Goal: Complete application form

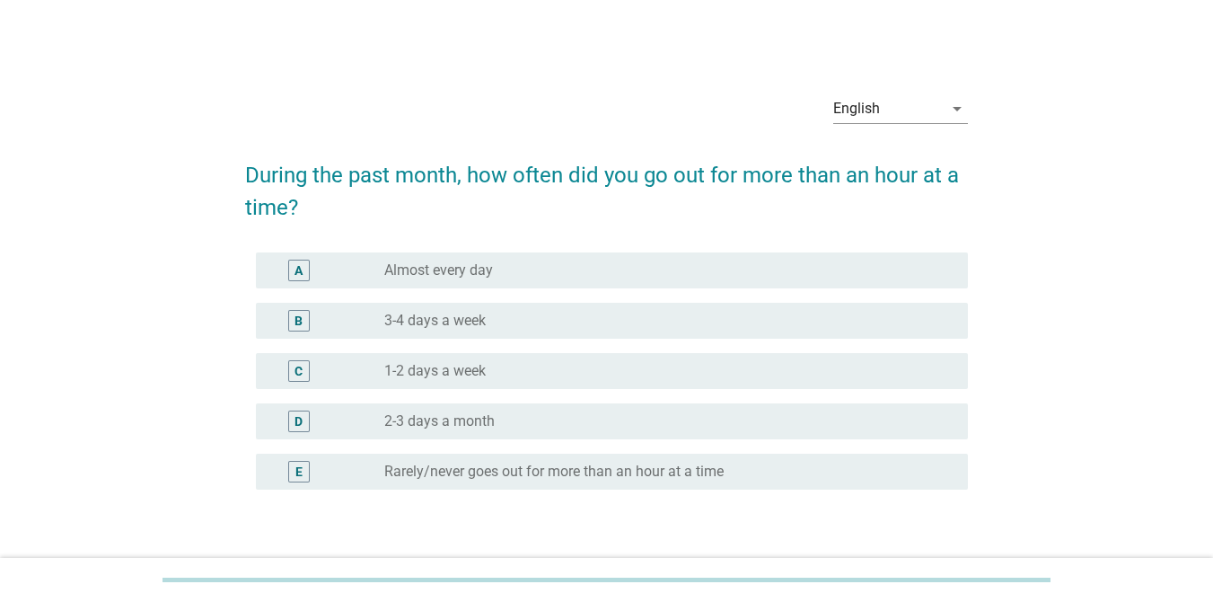
click at [502, 356] on div "C radio_button_unchecked 1-2 days a week" at bounding box center [612, 371] width 712 height 36
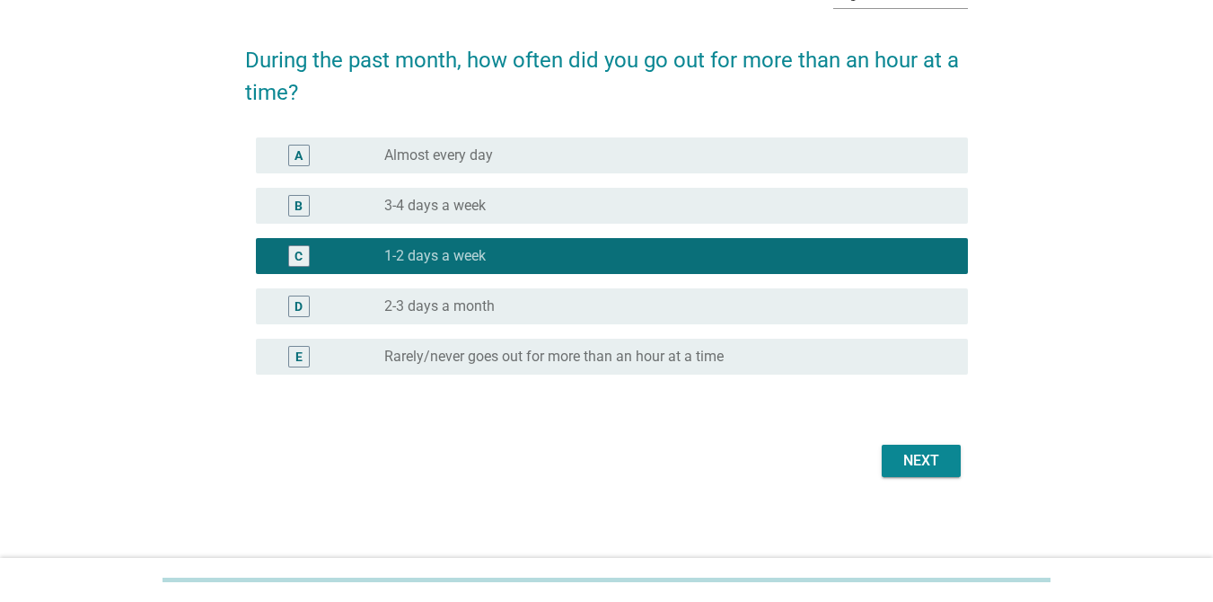
scroll to position [119, 0]
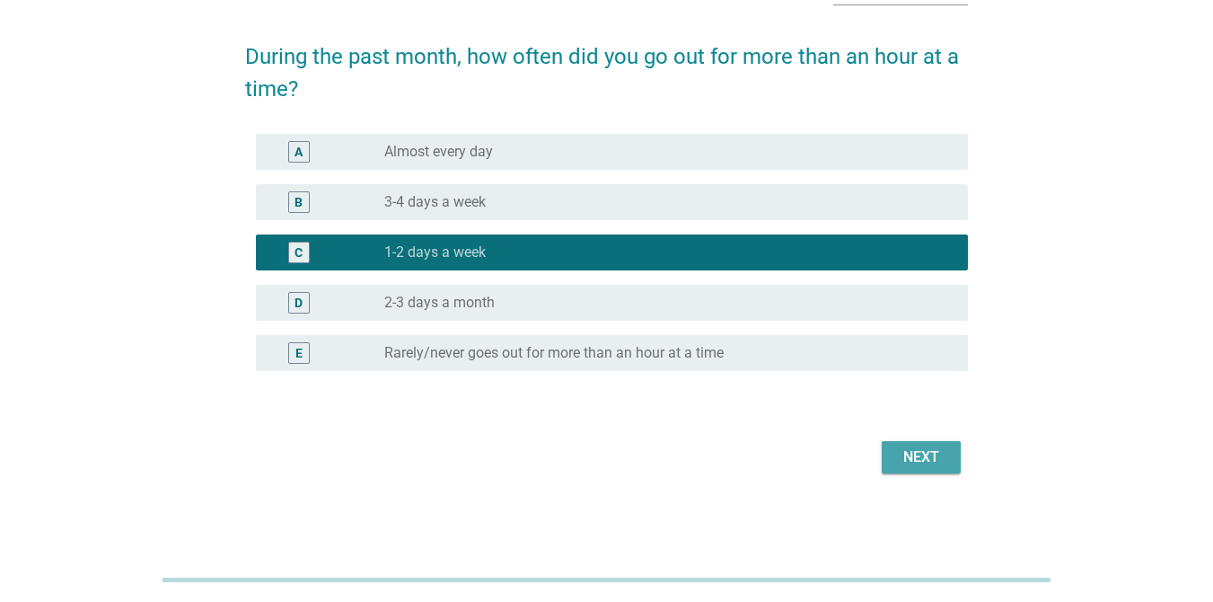
click at [932, 453] on div "Next" at bounding box center [921, 457] width 50 height 22
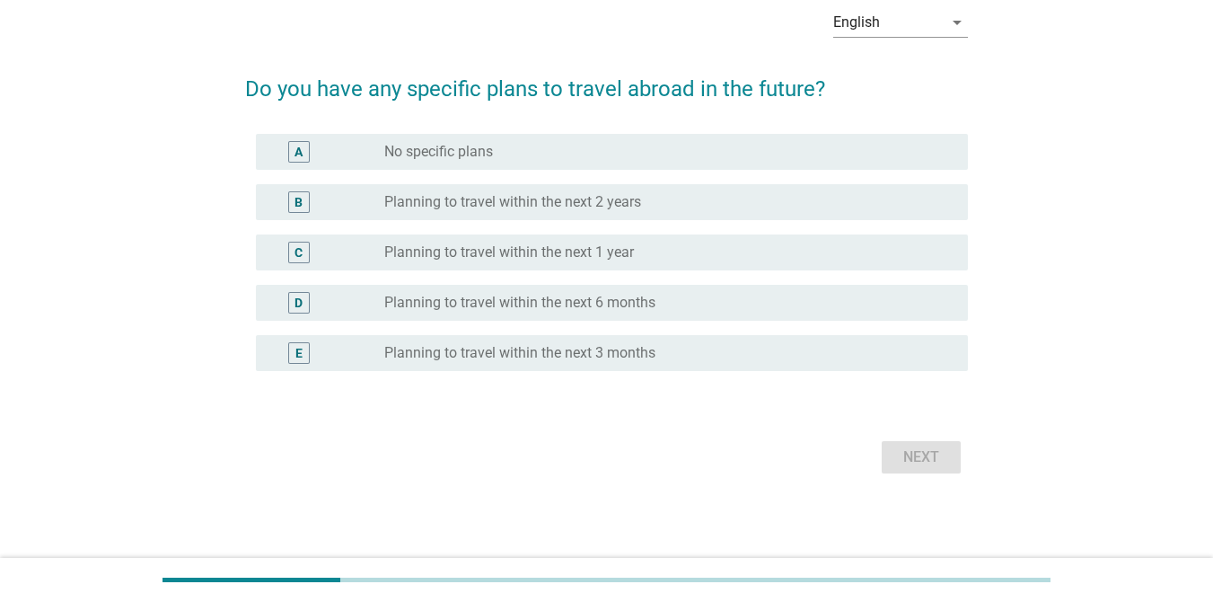
scroll to position [0, 0]
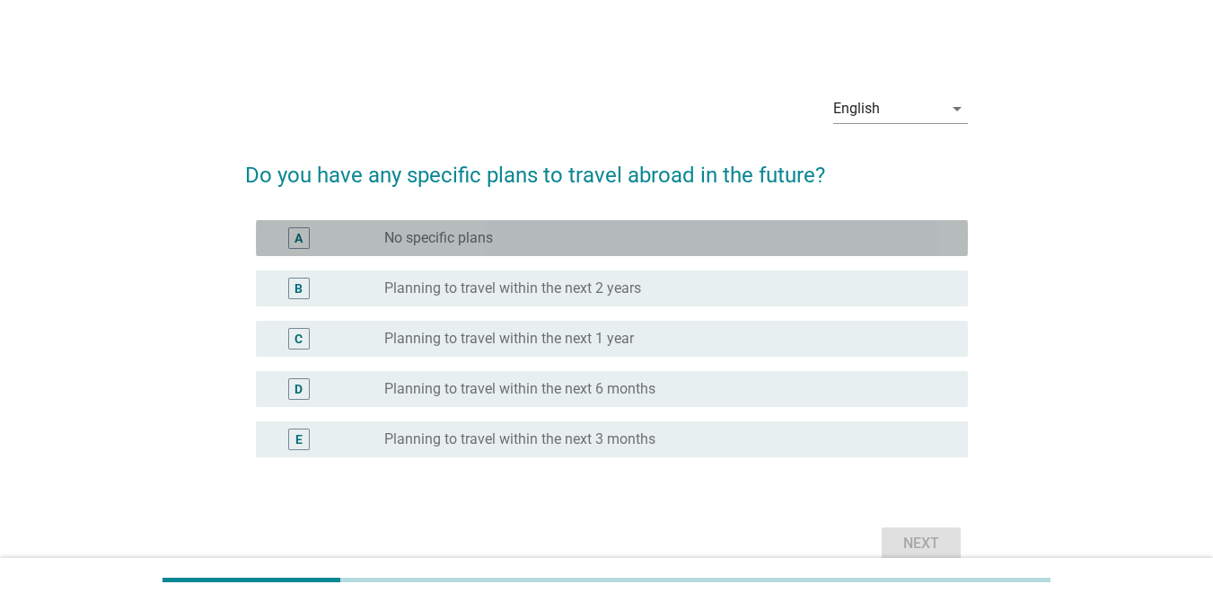
click at [535, 231] on div "radio_button_unchecked No specific plans" at bounding box center [661, 238] width 555 height 18
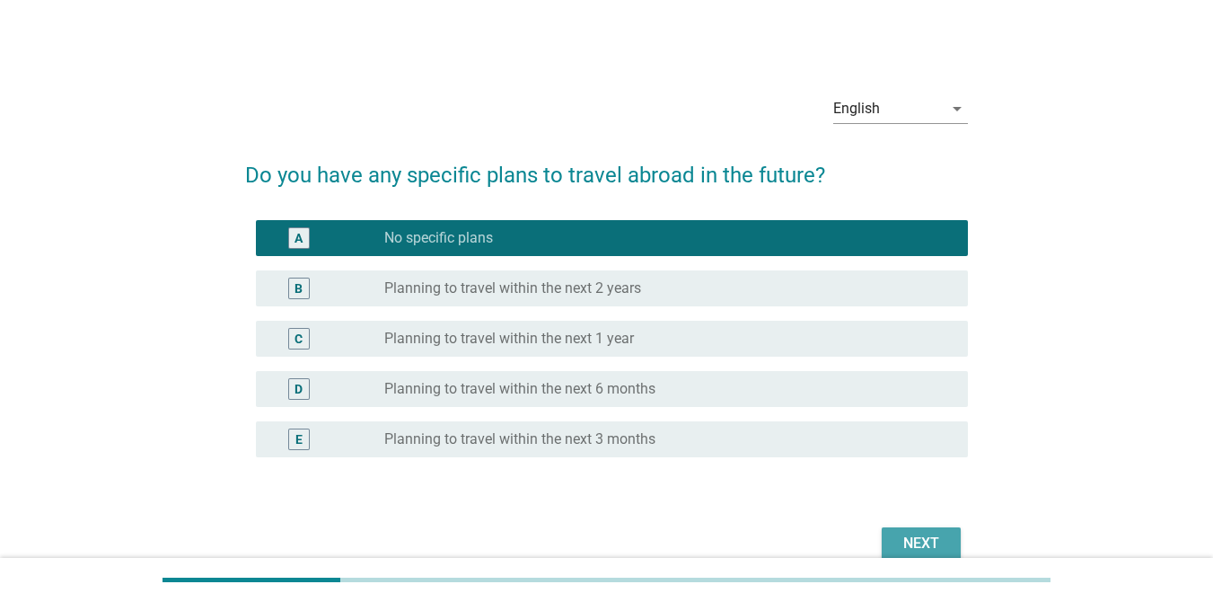
click at [915, 533] on div "Next" at bounding box center [921, 543] width 50 height 22
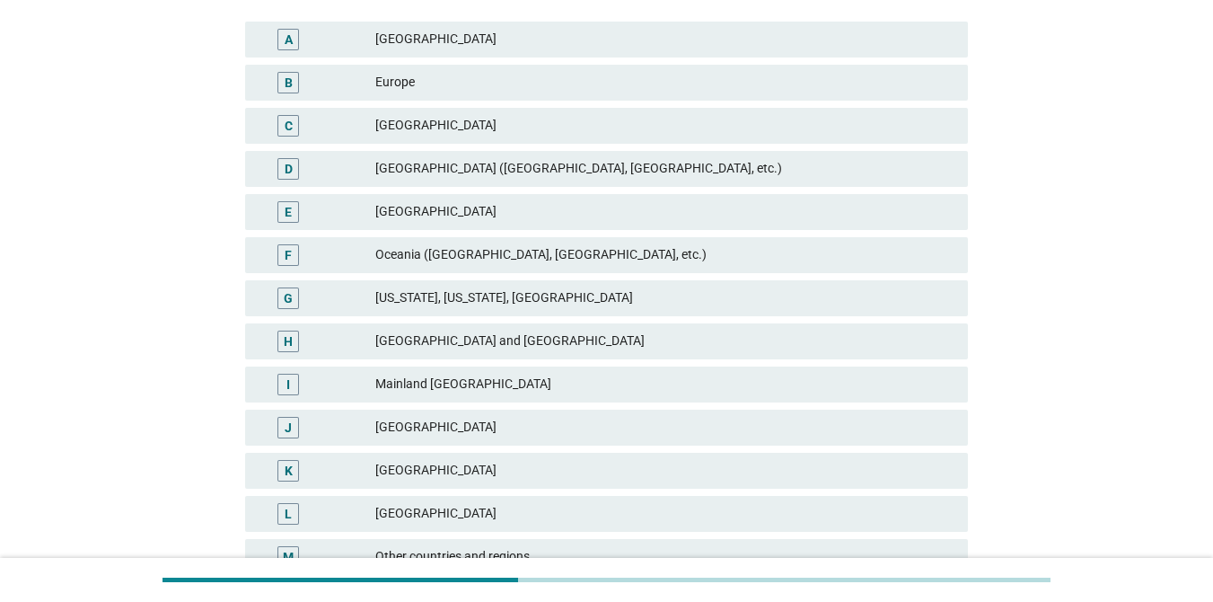
scroll to position [359, 0]
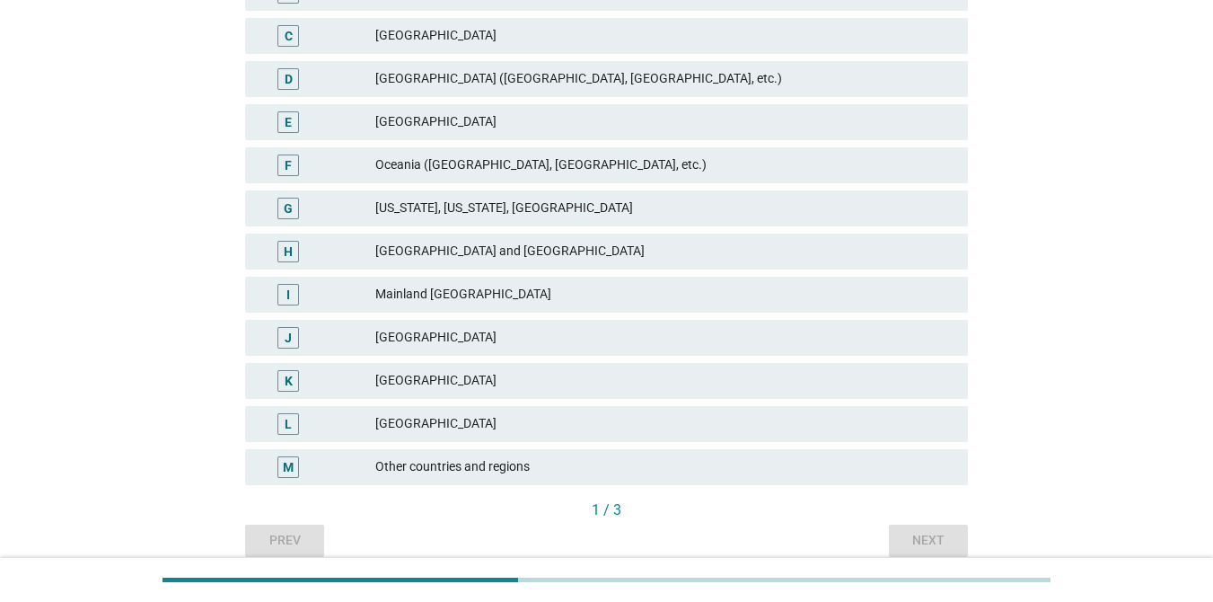
click at [577, 79] on div "[GEOGRAPHIC_DATA] ([GEOGRAPHIC_DATA], [GEOGRAPHIC_DATA], etc.)" at bounding box center [664, 79] width 578 height 22
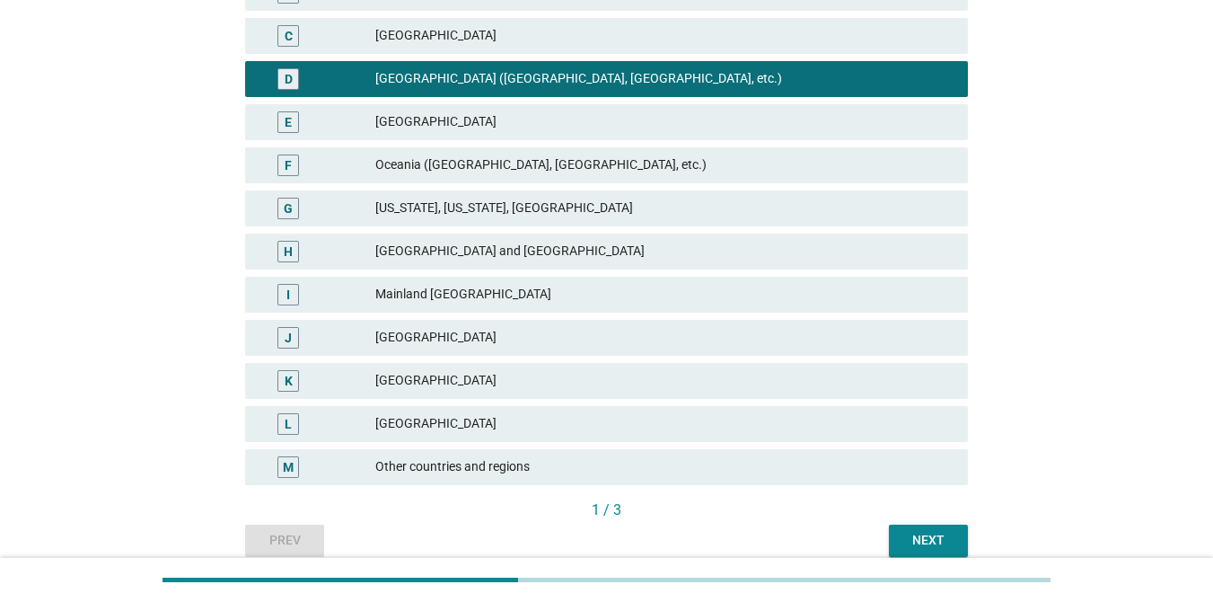
click at [946, 547] on div "Next" at bounding box center [928, 540] width 50 height 19
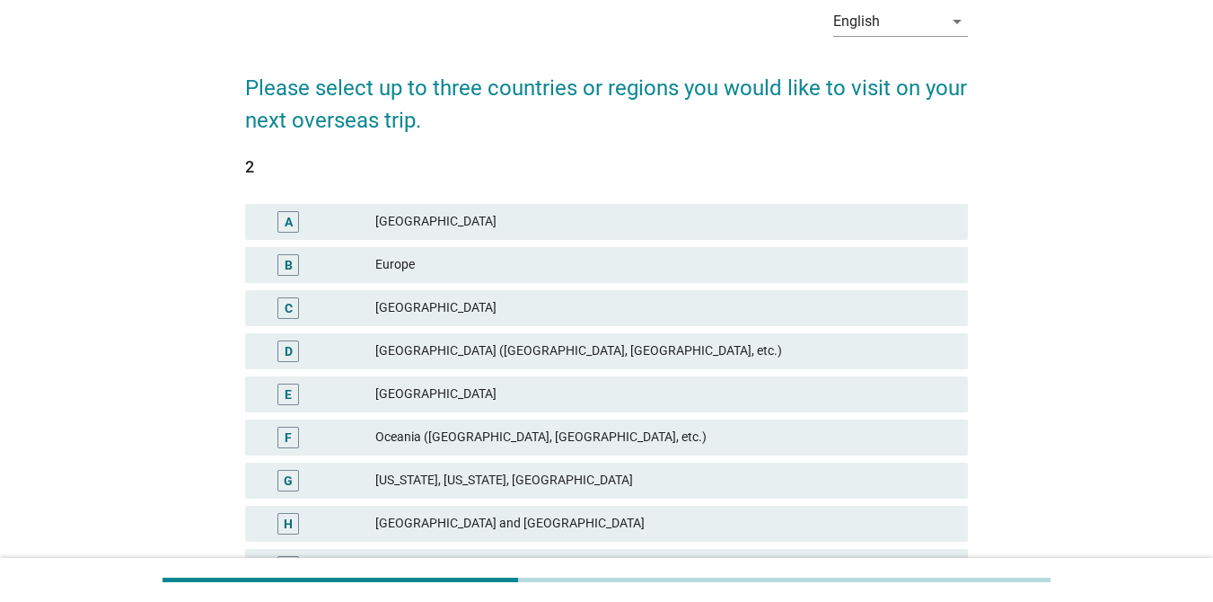
scroll to position [180, 0]
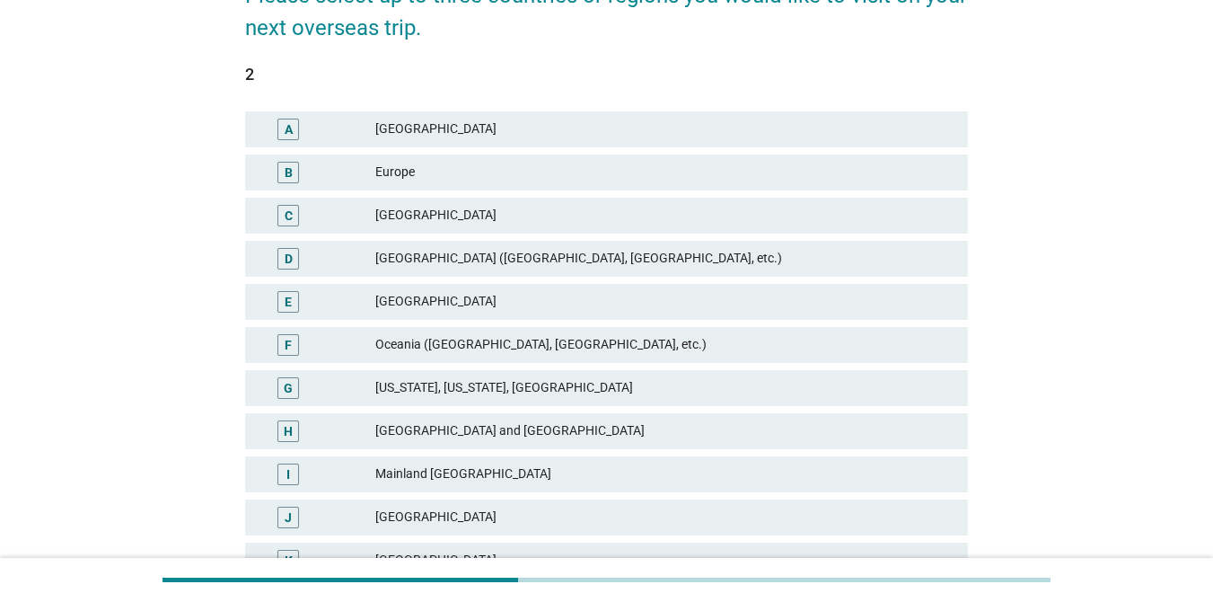
click at [523, 261] on div "[GEOGRAPHIC_DATA] ([GEOGRAPHIC_DATA], [GEOGRAPHIC_DATA], etc.)" at bounding box center [664, 259] width 578 height 22
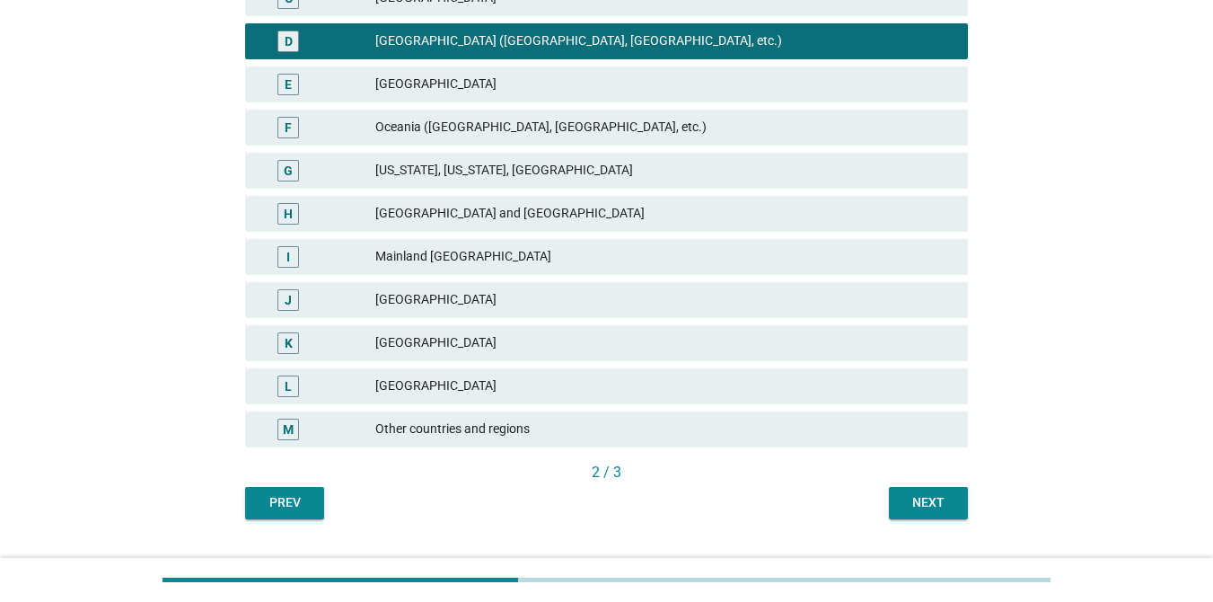
scroll to position [437, 0]
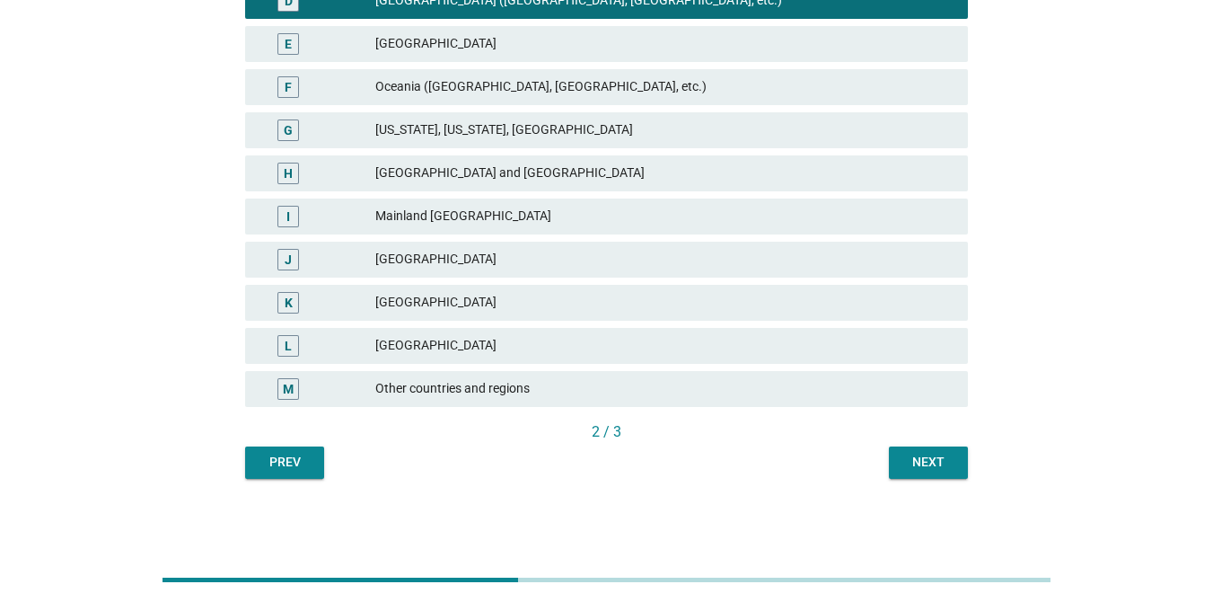
click at [921, 458] on div "Next" at bounding box center [928, 462] width 50 height 19
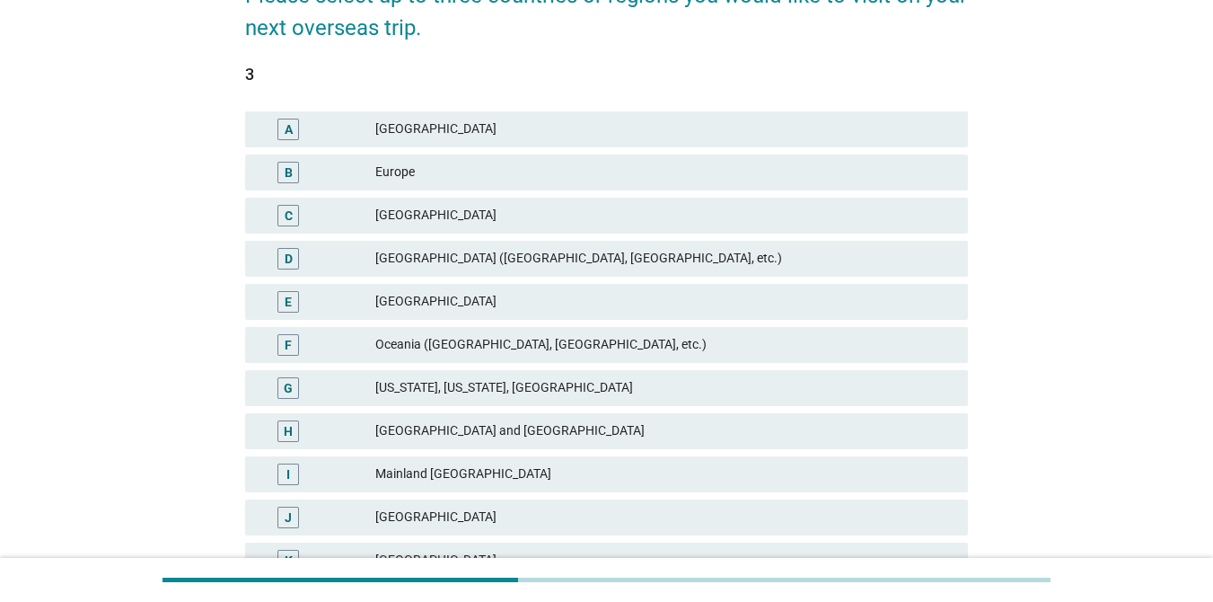
scroll to position [269, 0]
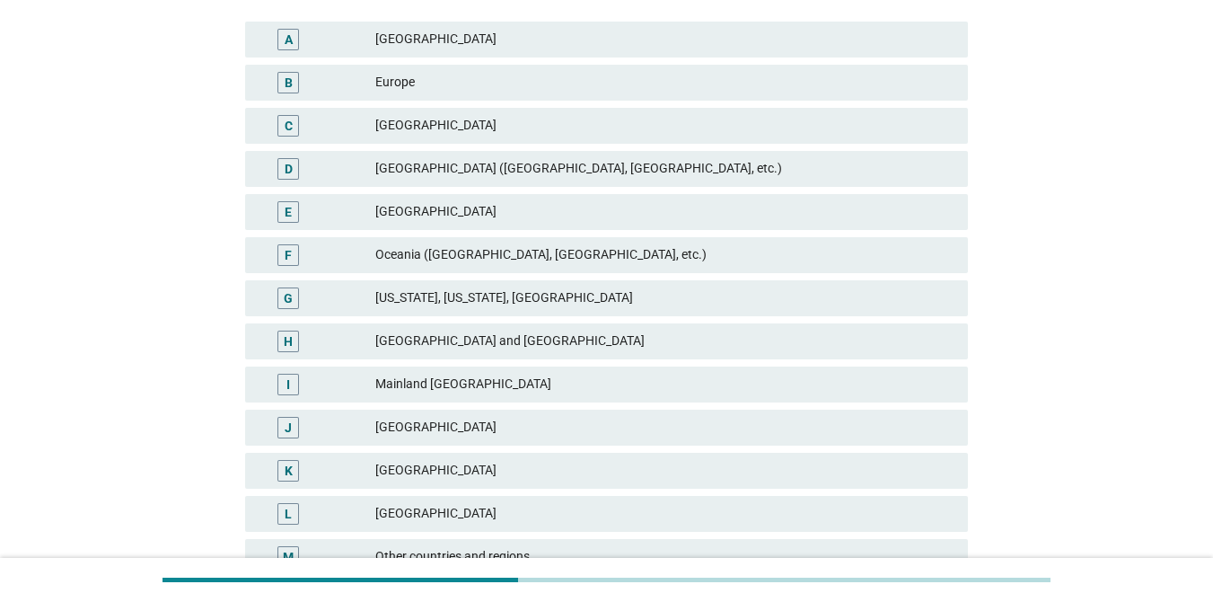
click at [573, 164] on div "[GEOGRAPHIC_DATA] ([GEOGRAPHIC_DATA], [GEOGRAPHIC_DATA], etc.)" at bounding box center [664, 169] width 578 height 22
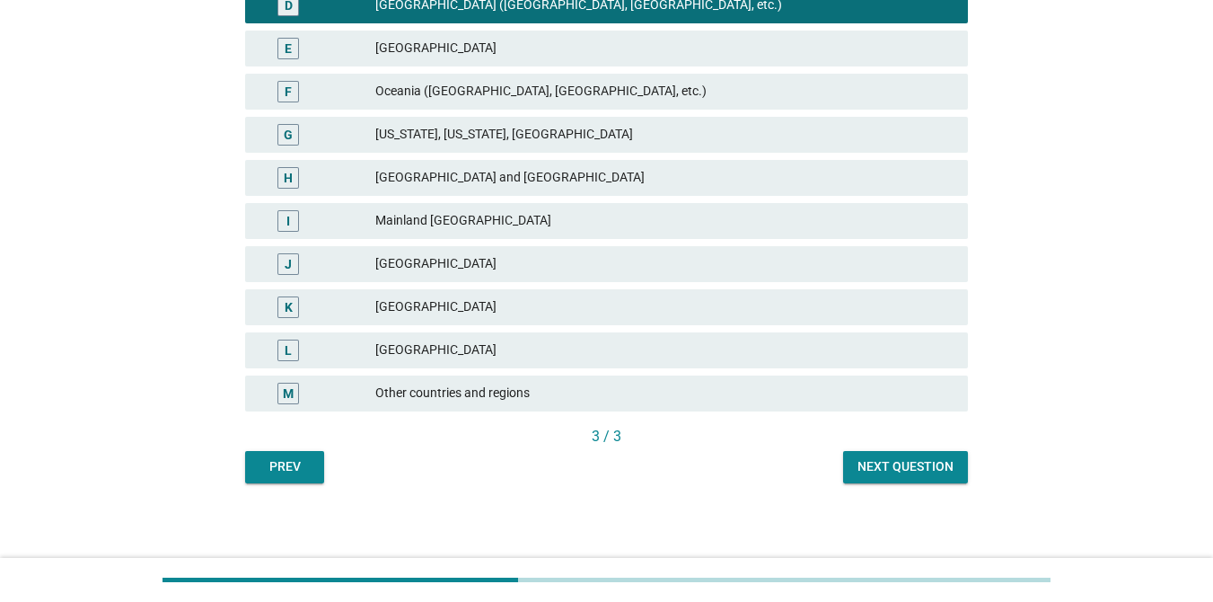
scroll to position [437, 0]
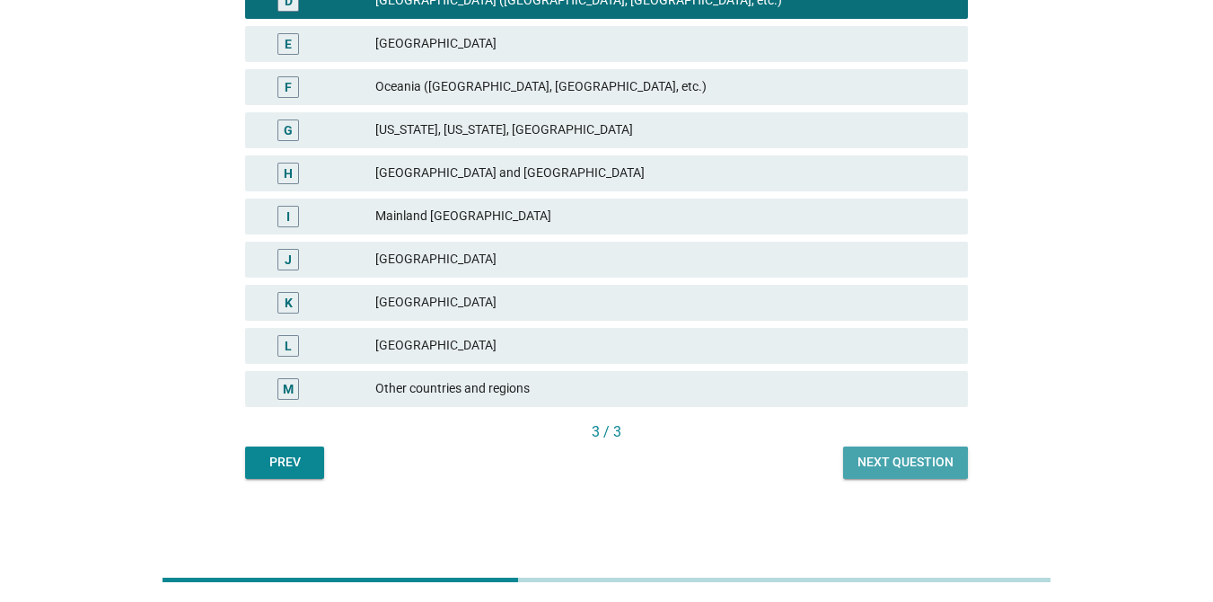
click at [942, 471] on button "Next question" at bounding box center [905, 462] width 125 height 32
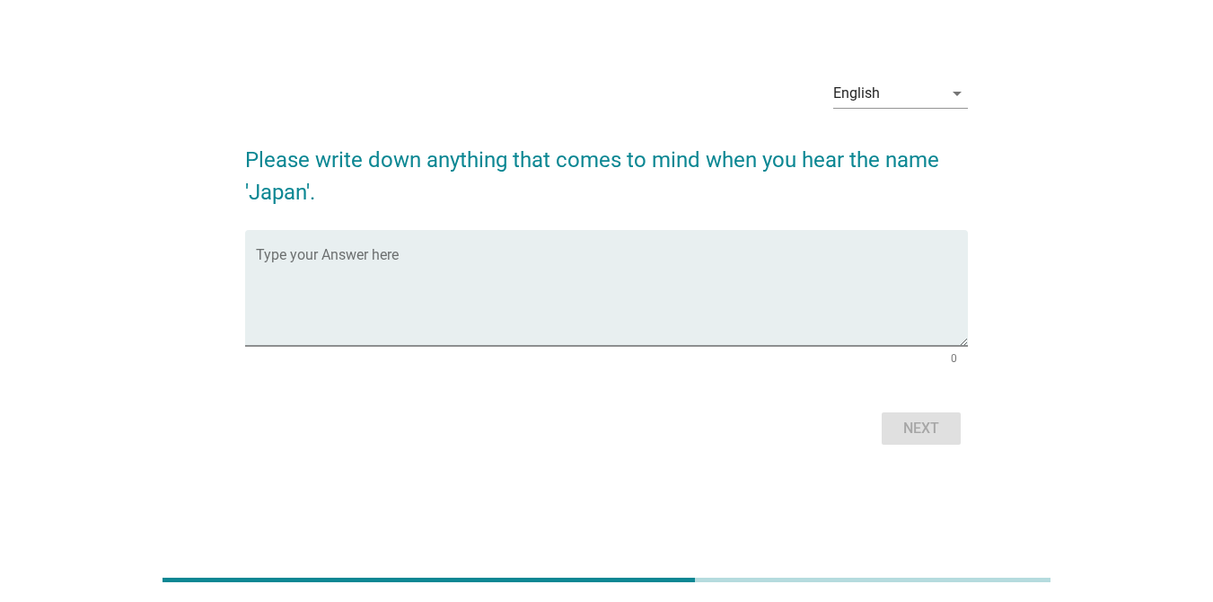
scroll to position [0, 0]
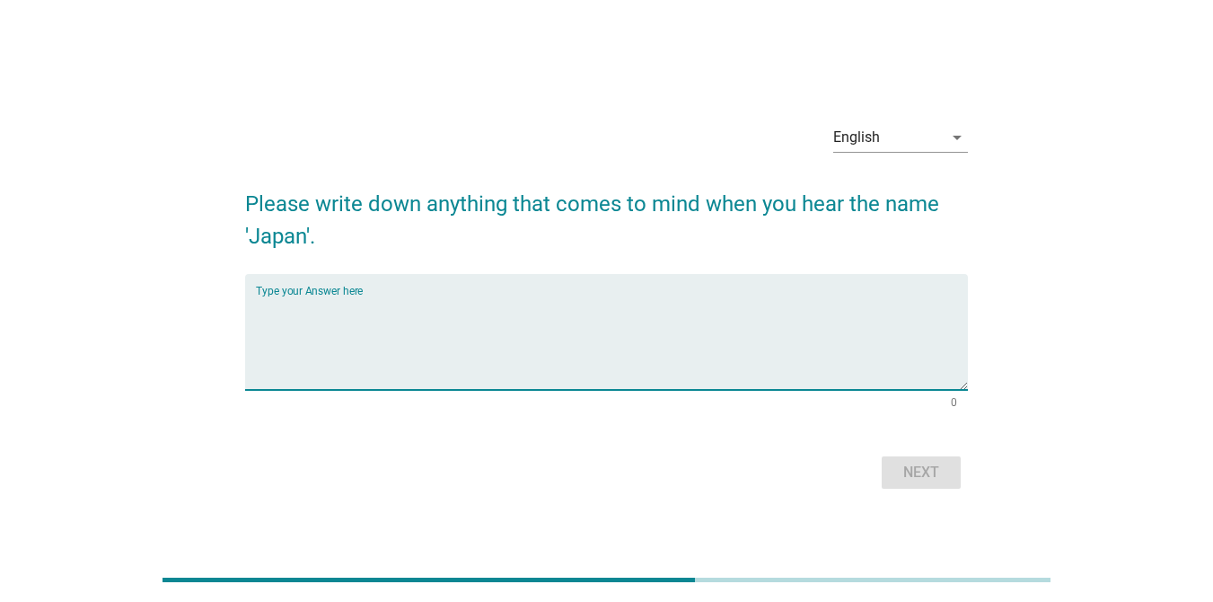
click at [732, 313] on textarea "Type your Answer here" at bounding box center [612, 342] width 712 height 94
click at [293, 312] on textarea "Type your Answer here" at bounding box center [612, 342] width 712 height 94
paste textarea "Land of the Rising Sun, cherry blossoms, kimono, Oshin TV drama, discipline and…"
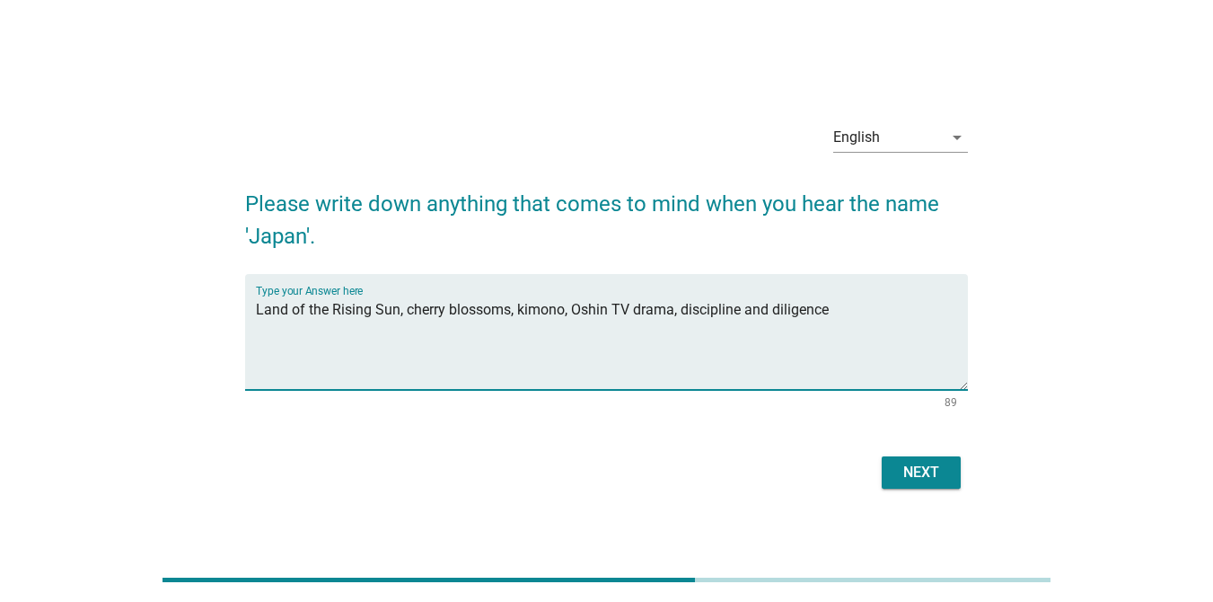
type textarea "Land of the Rising Sun, cherry blossoms, kimono, Oshin TV drama, discipline and…"
click at [915, 472] on div "Next" at bounding box center [921, 473] width 50 height 22
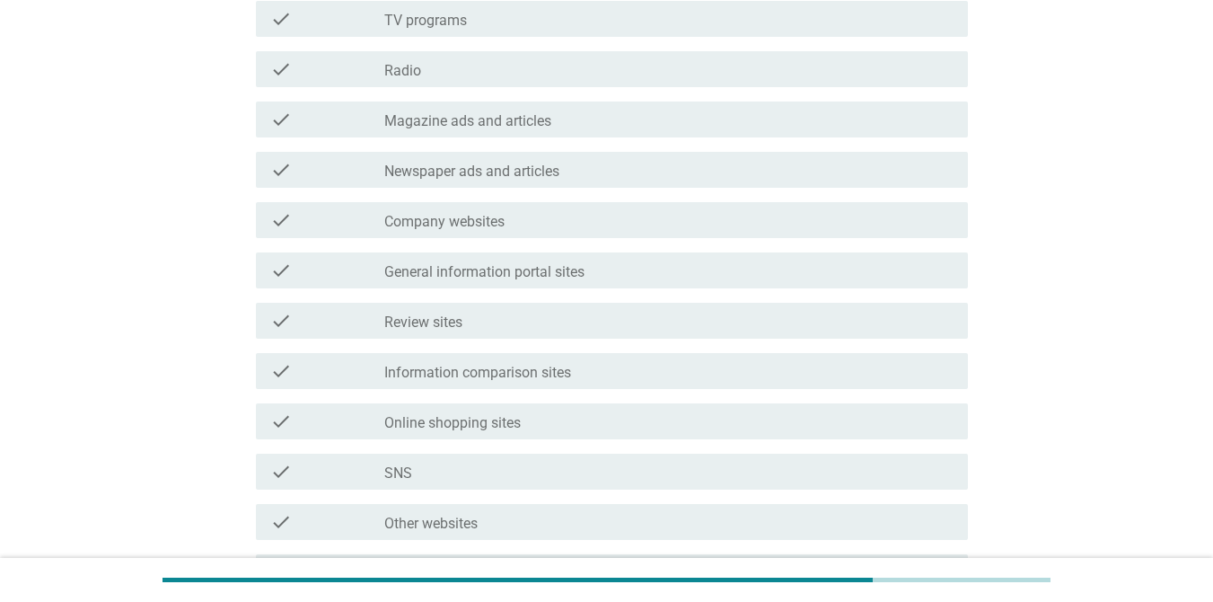
scroll to position [359, 0]
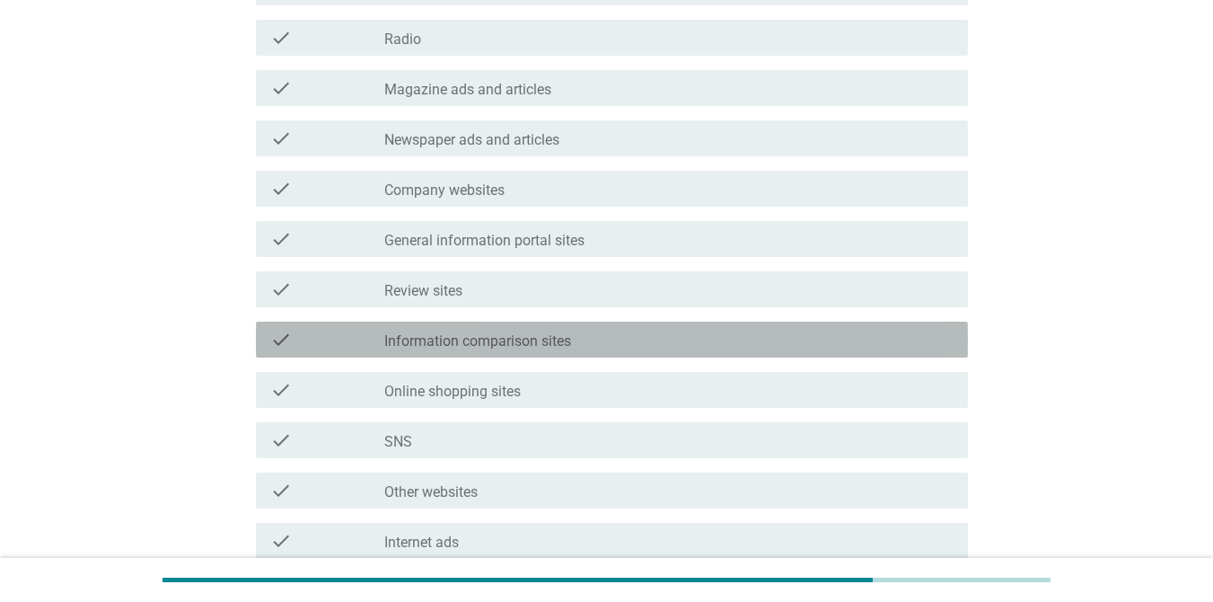
click at [469, 338] on label "Information comparison sites" at bounding box center [477, 341] width 187 height 18
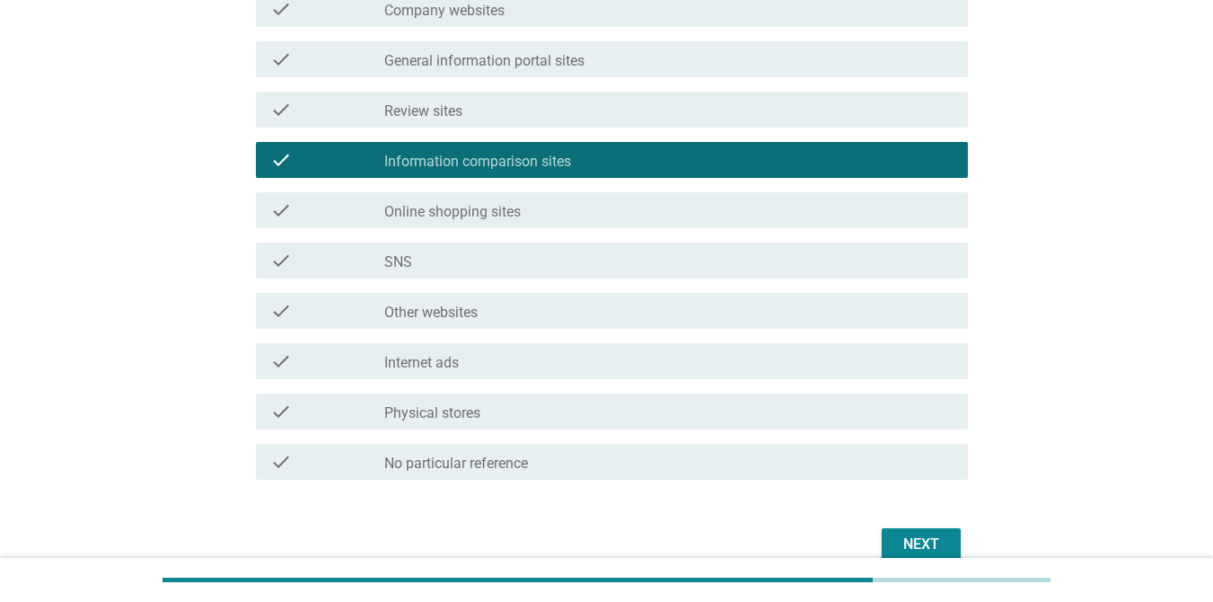
scroll to position [90, 0]
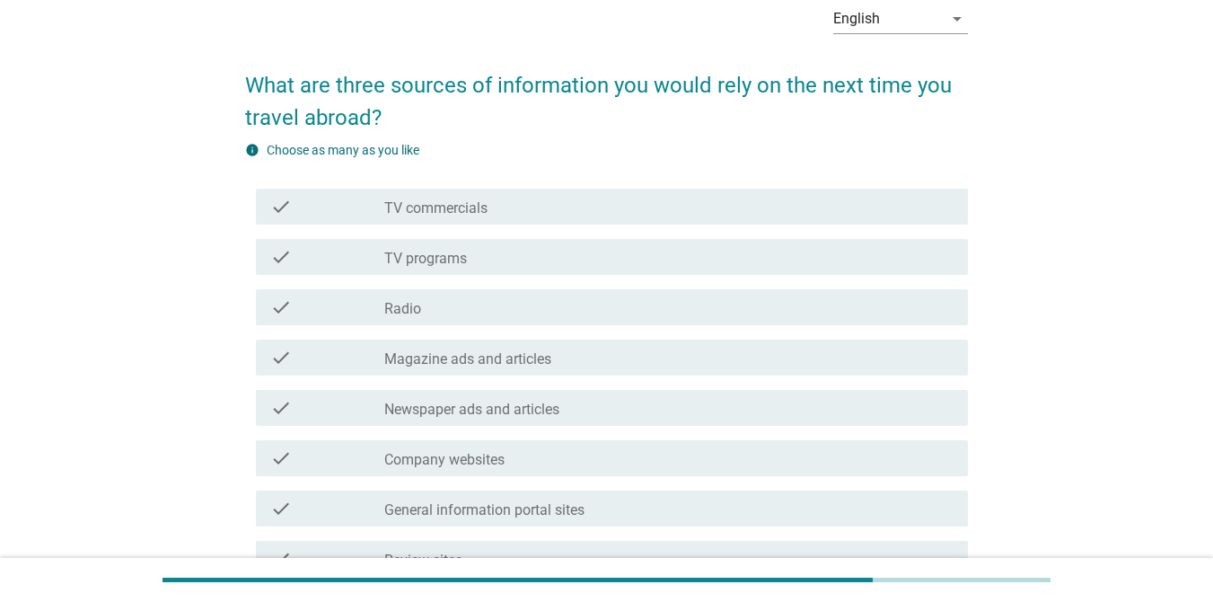
click at [490, 253] on div "check_box_outline_blank TV programs" at bounding box center [668, 257] width 569 height 22
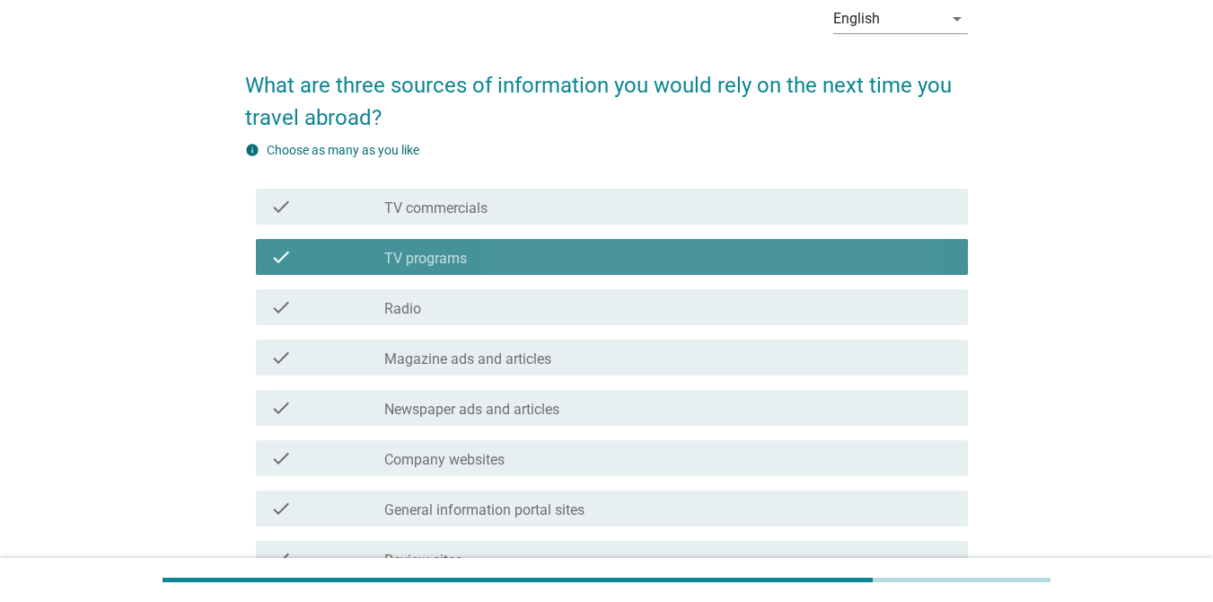
click at [490, 253] on div "check_box_outline_blank TV programs" at bounding box center [668, 257] width 569 height 22
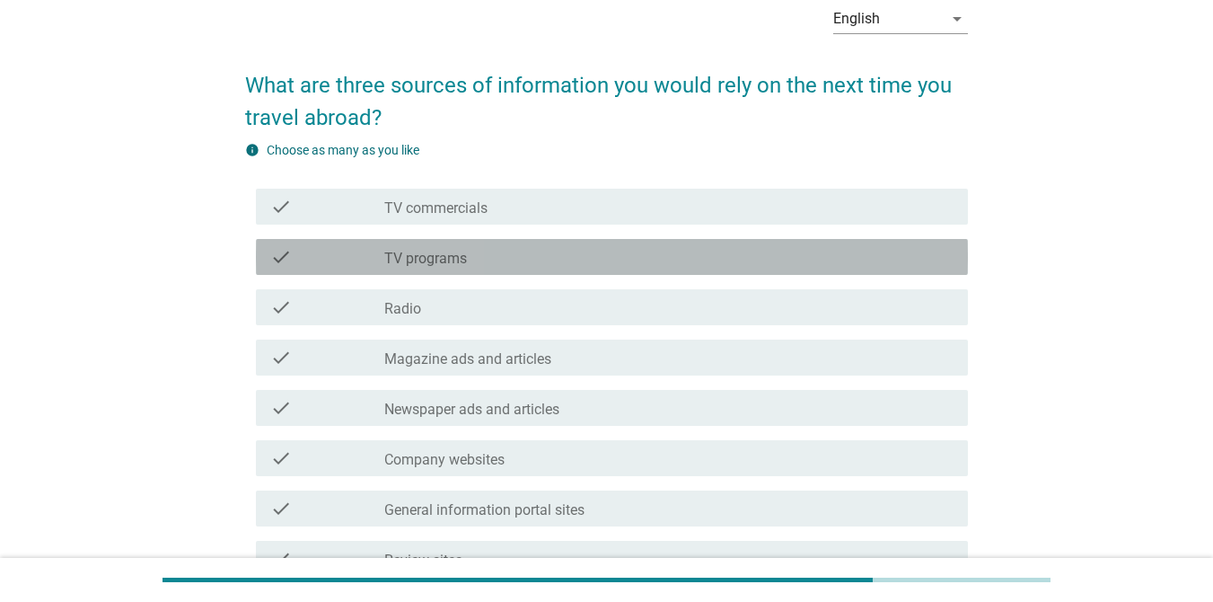
click at [501, 246] on div "check_box_outline_blank TV programs" at bounding box center [668, 257] width 569 height 22
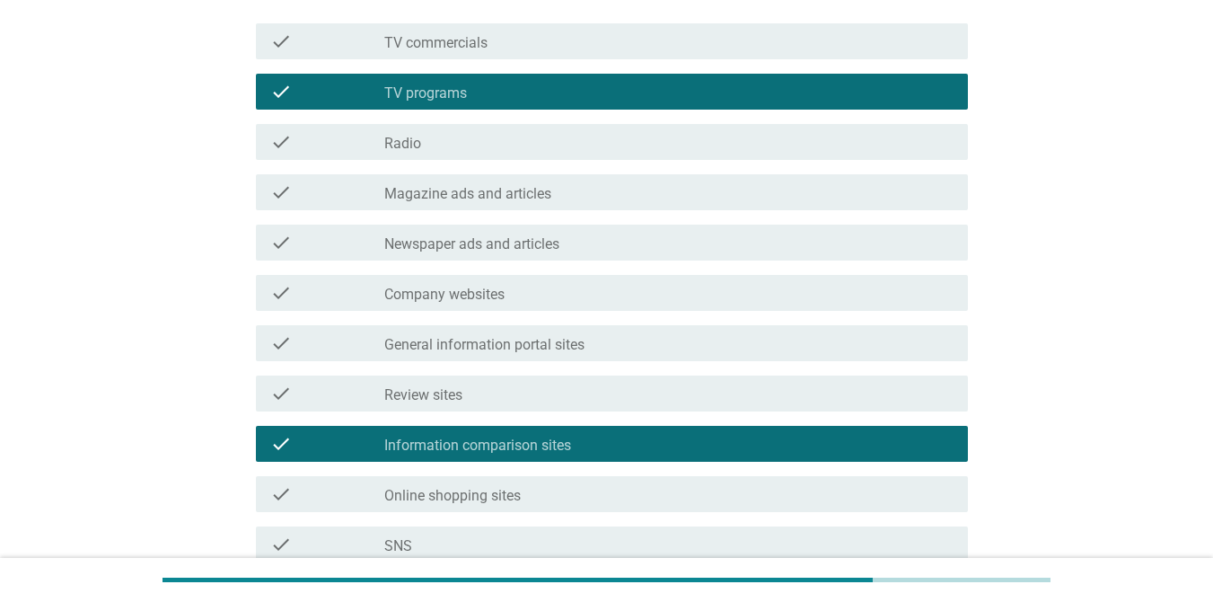
scroll to position [269, 0]
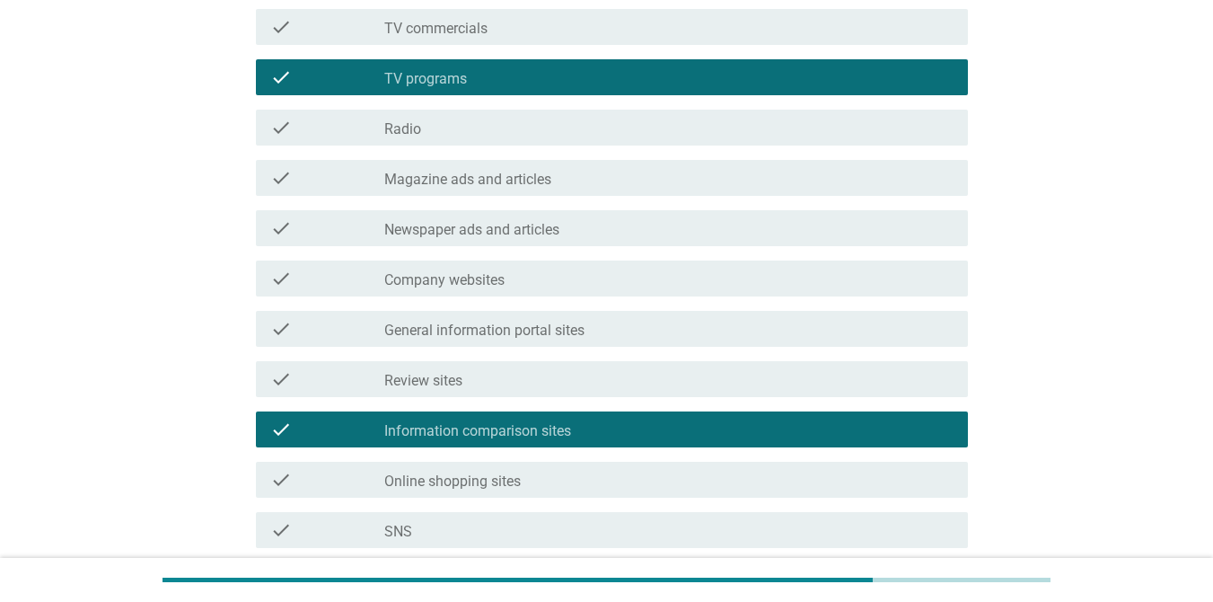
click at [574, 290] on div "check check_box_outline_blank Company websites" at bounding box center [612, 278] width 712 height 36
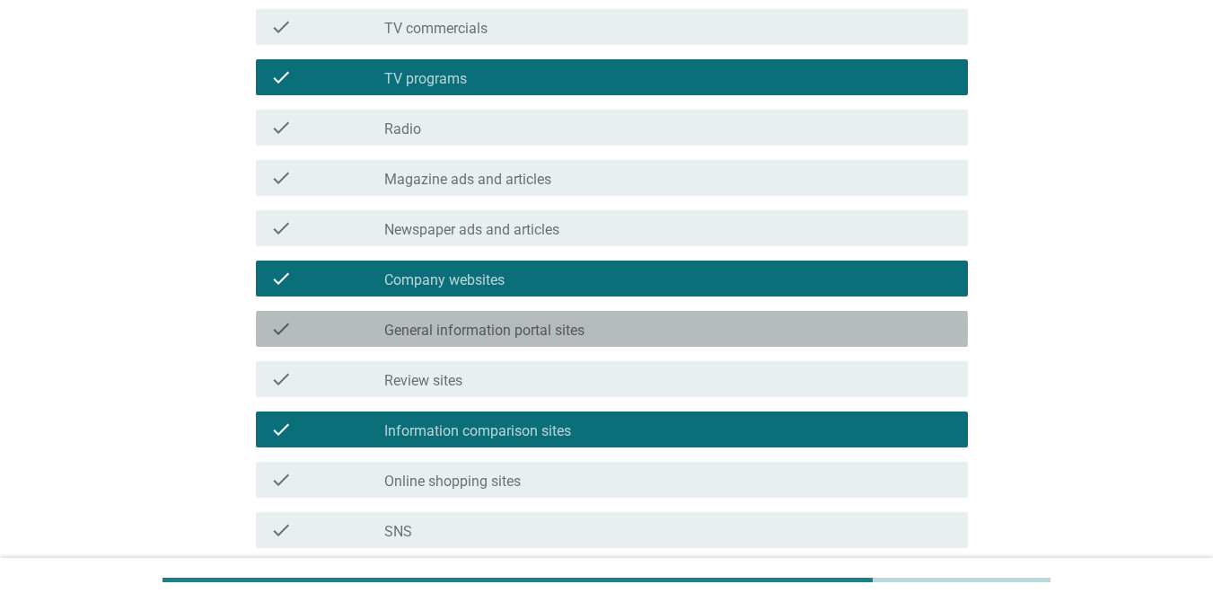
click at [574, 322] on label "General information portal sites" at bounding box center [484, 330] width 200 height 18
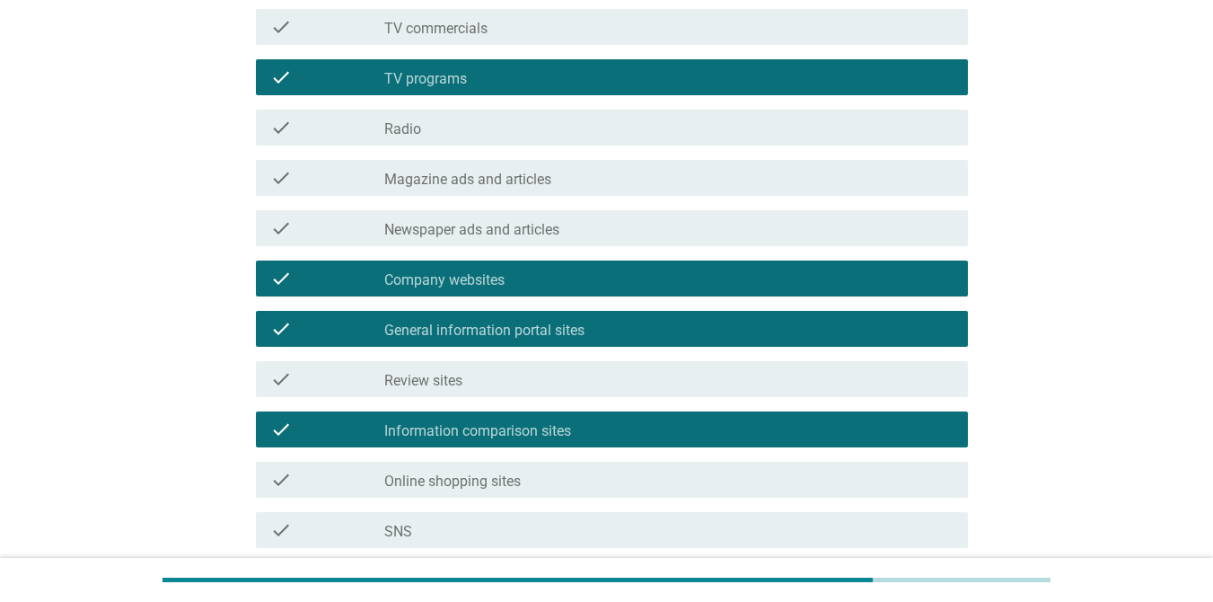
click at [523, 375] on div "check_box_outline_blank Review sites" at bounding box center [668, 379] width 569 height 22
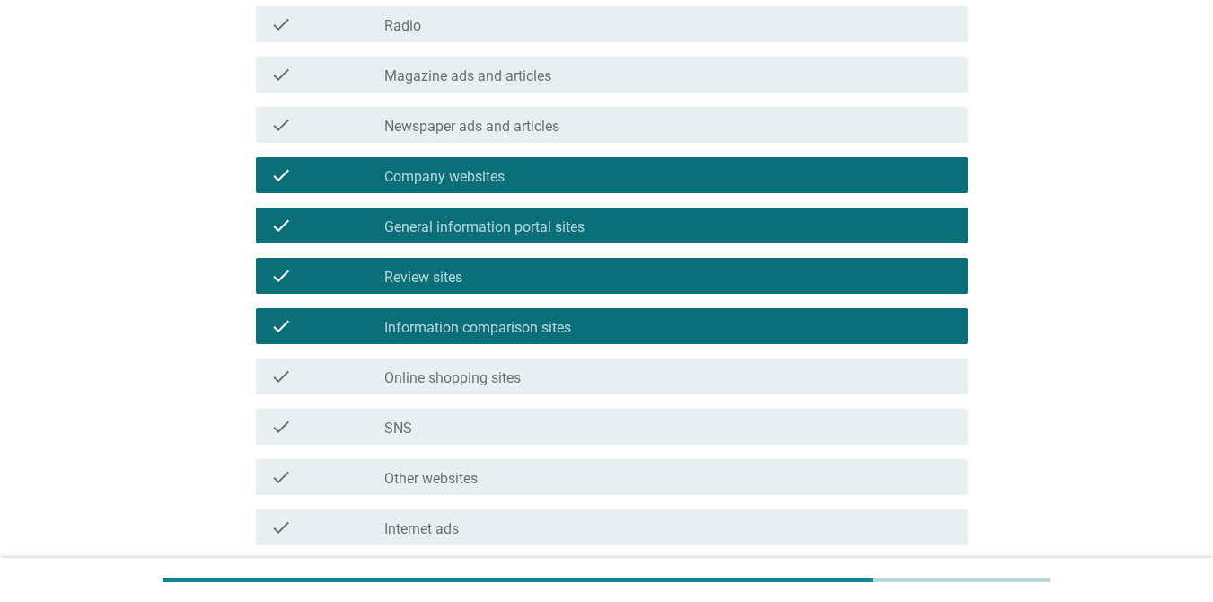
scroll to position [539, 0]
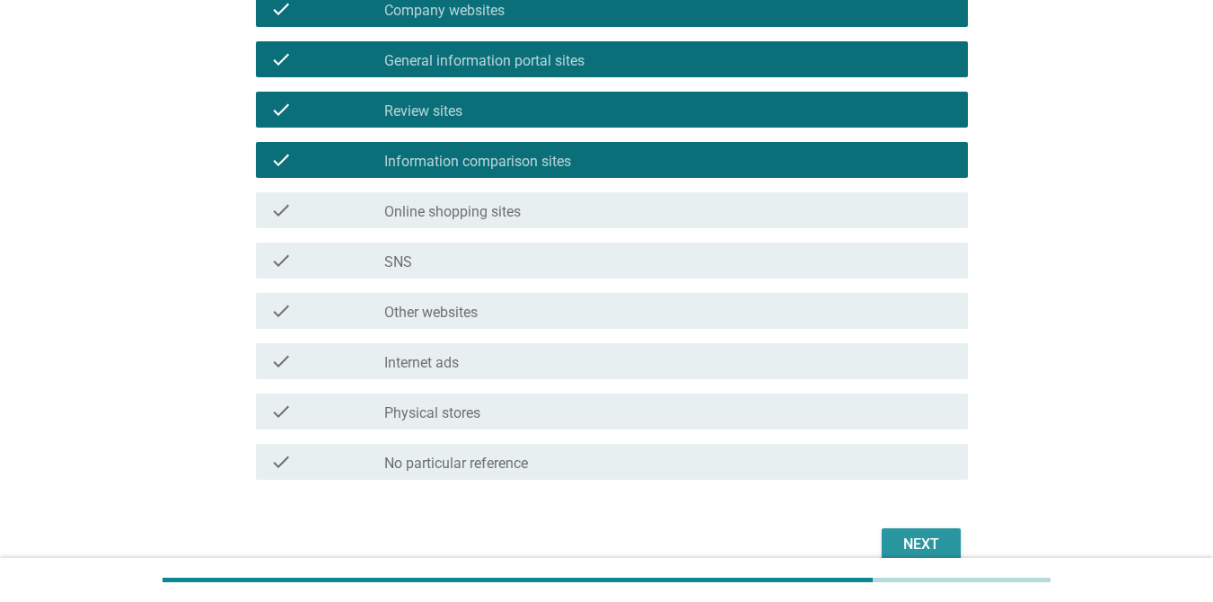
click at [919, 550] on div "Next" at bounding box center [921, 544] width 50 height 22
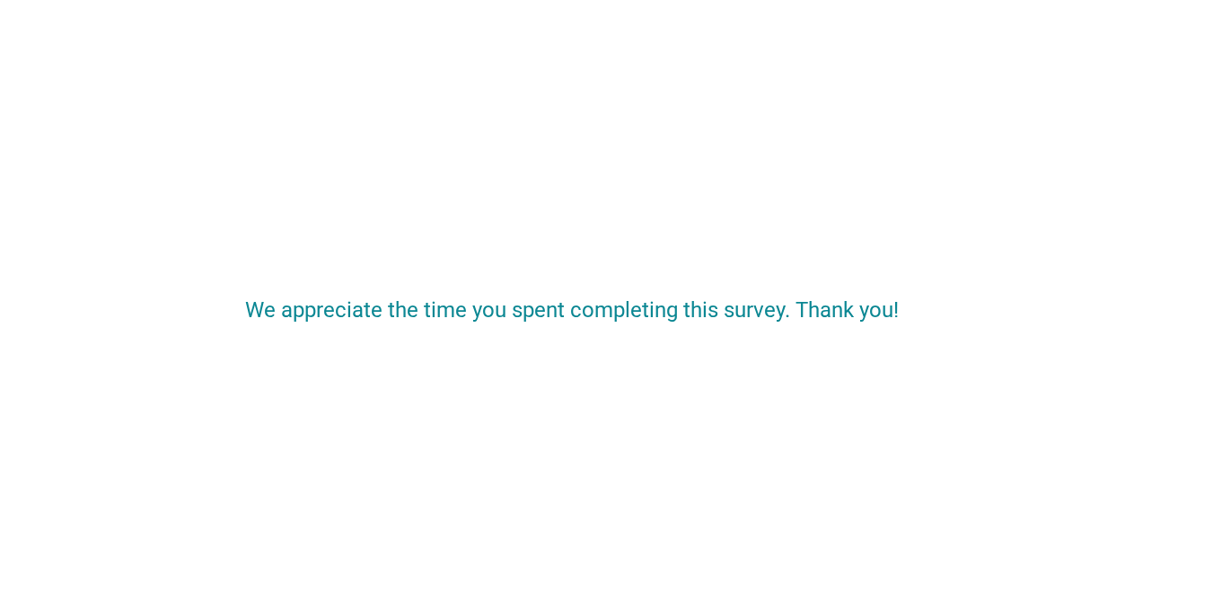
scroll to position [0, 0]
